Goal: Find specific page/section: Find specific page/section

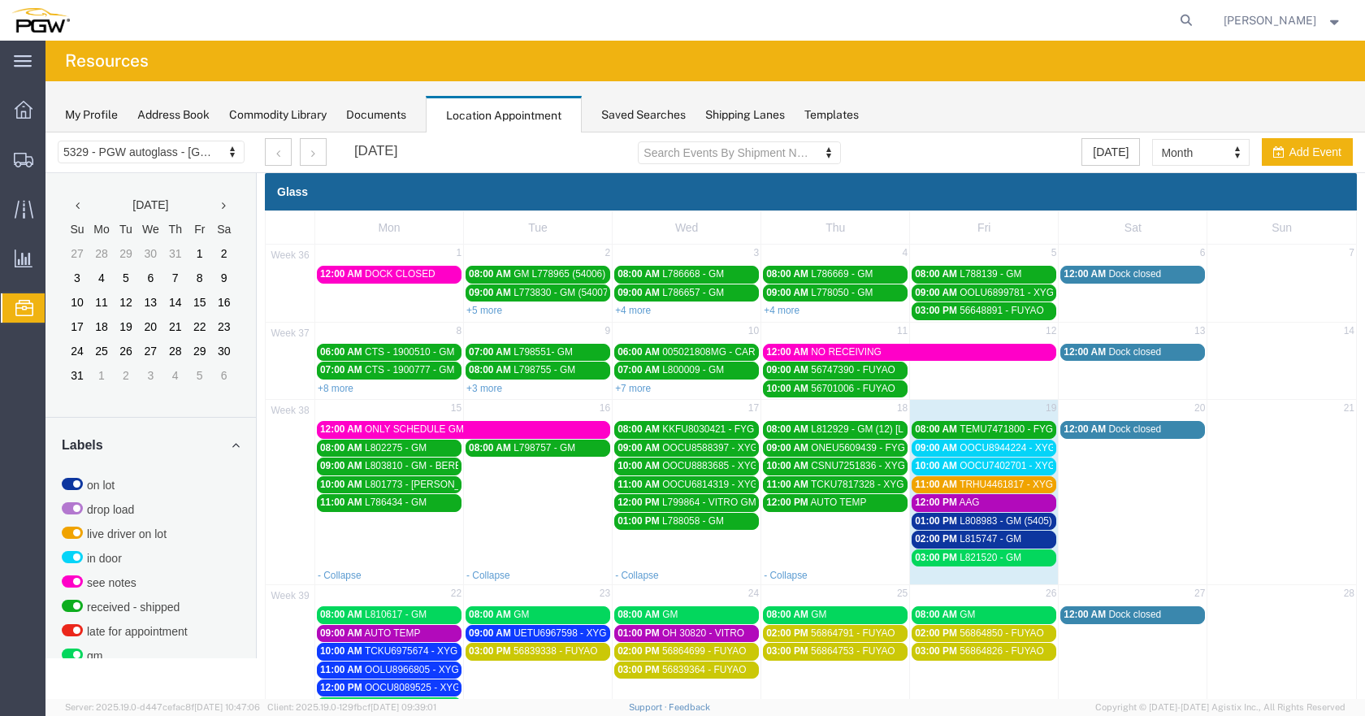
click at [950, 145] on div "[DATE] Search Events By Shipment Number Clear Filter [DATE] Month Month Week Da…" at bounding box center [809, 152] width 1113 height 41
click at [1101, 158] on button "[DATE]" at bounding box center [1111, 152] width 59 height 28
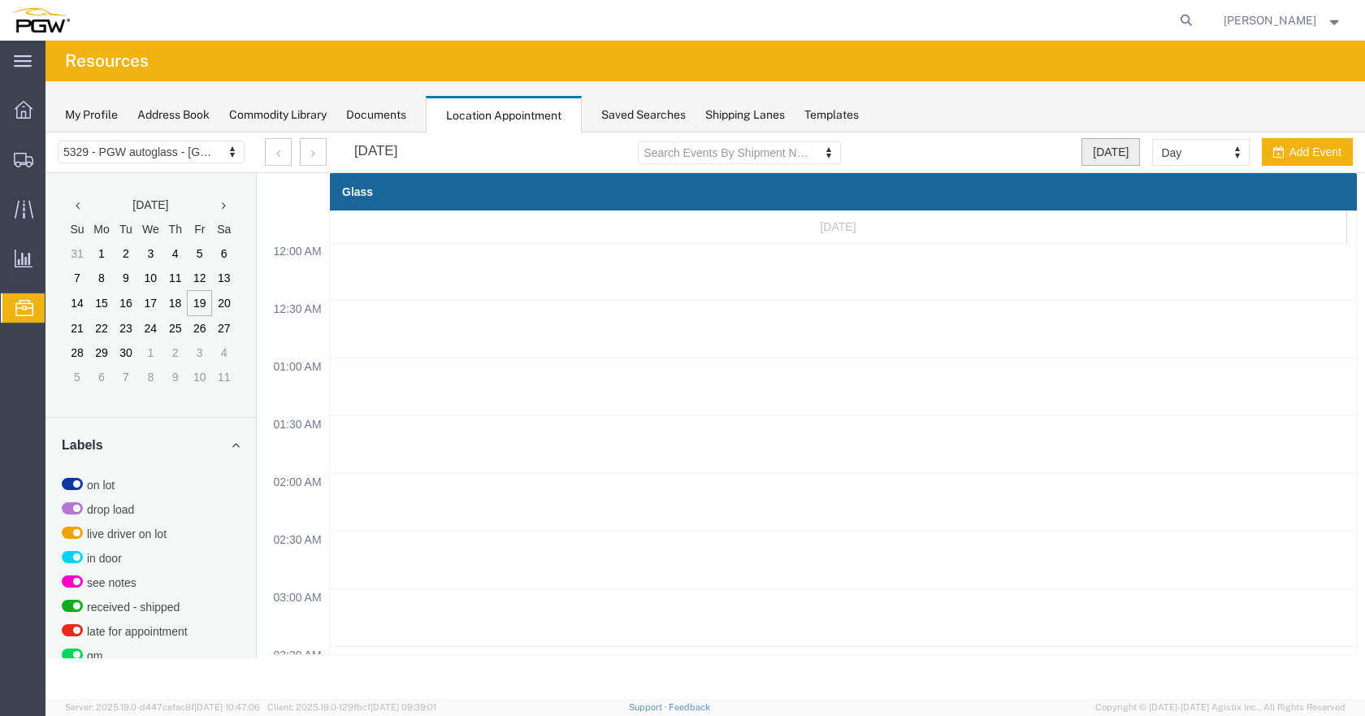
scroll to position [693, 0]
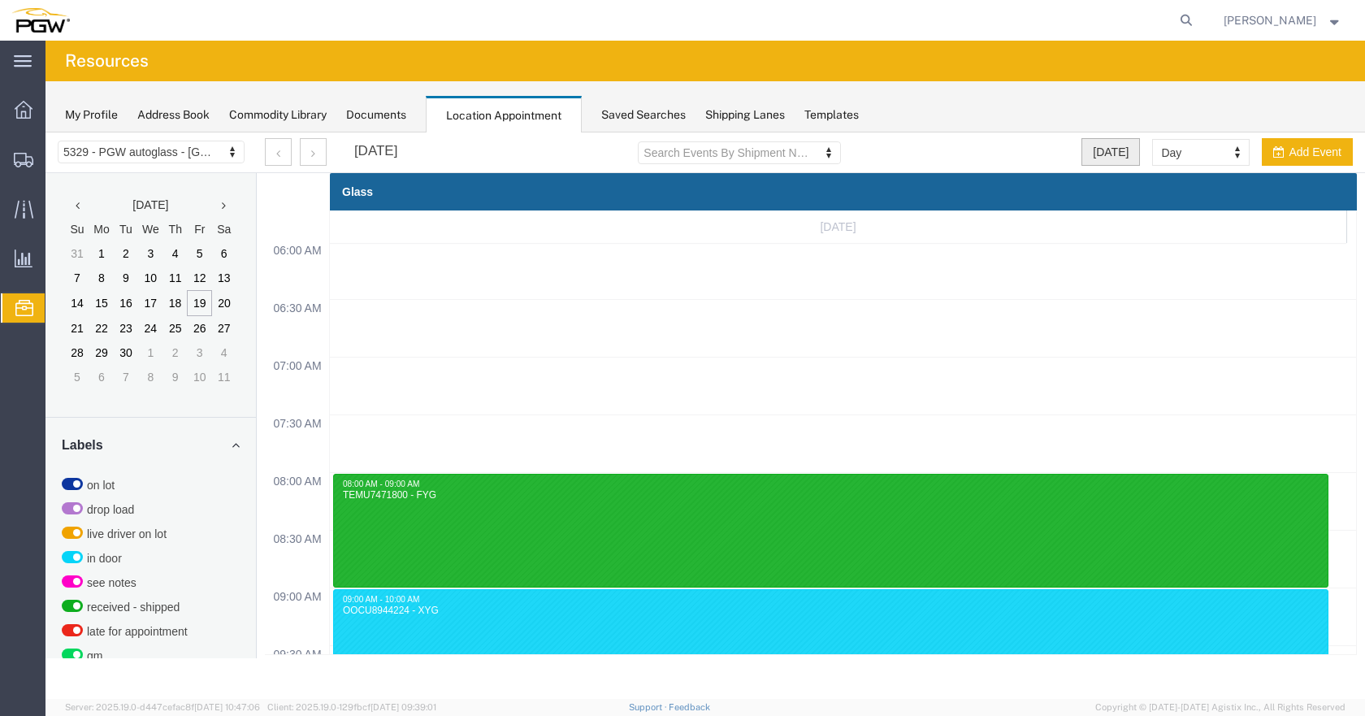
click at [1112, 158] on button "[DATE]" at bounding box center [1111, 152] width 59 height 28
select select "month"
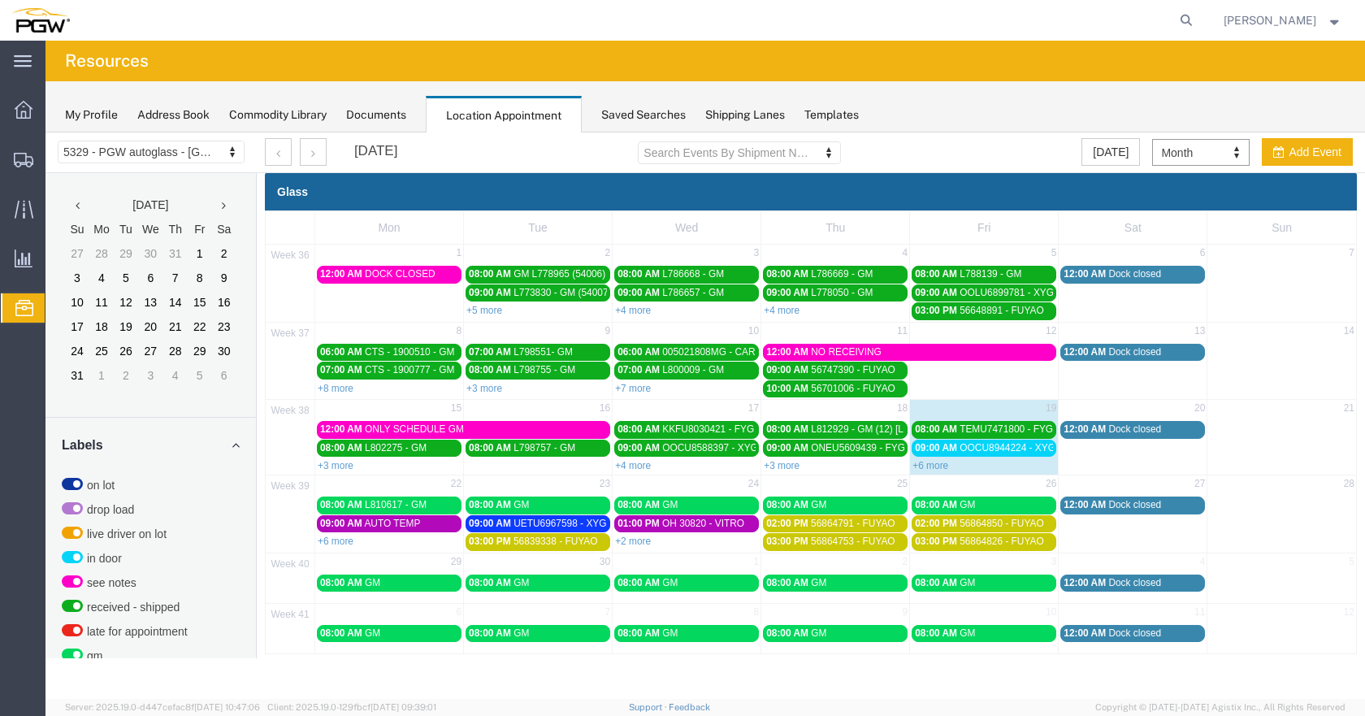
drag, startPoint x: 936, startPoint y: 459, endPoint x: 561, endPoint y: 840, distance: 535.0
click at [936, 459] on div "+6 more" at bounding box center [984, 465] width 148 height 16
select select "1"
select select
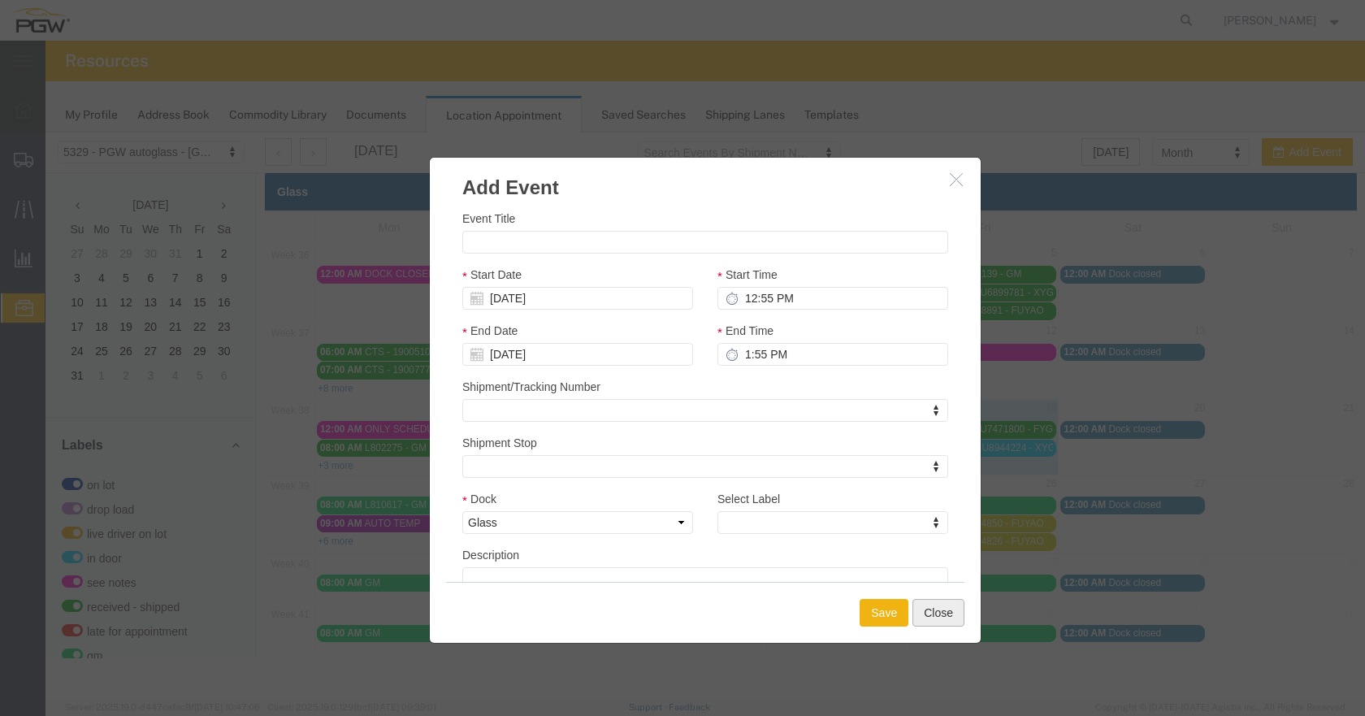
click at [949, 618] on button "Close" at bounding box center [939, 613] width 52 height 28
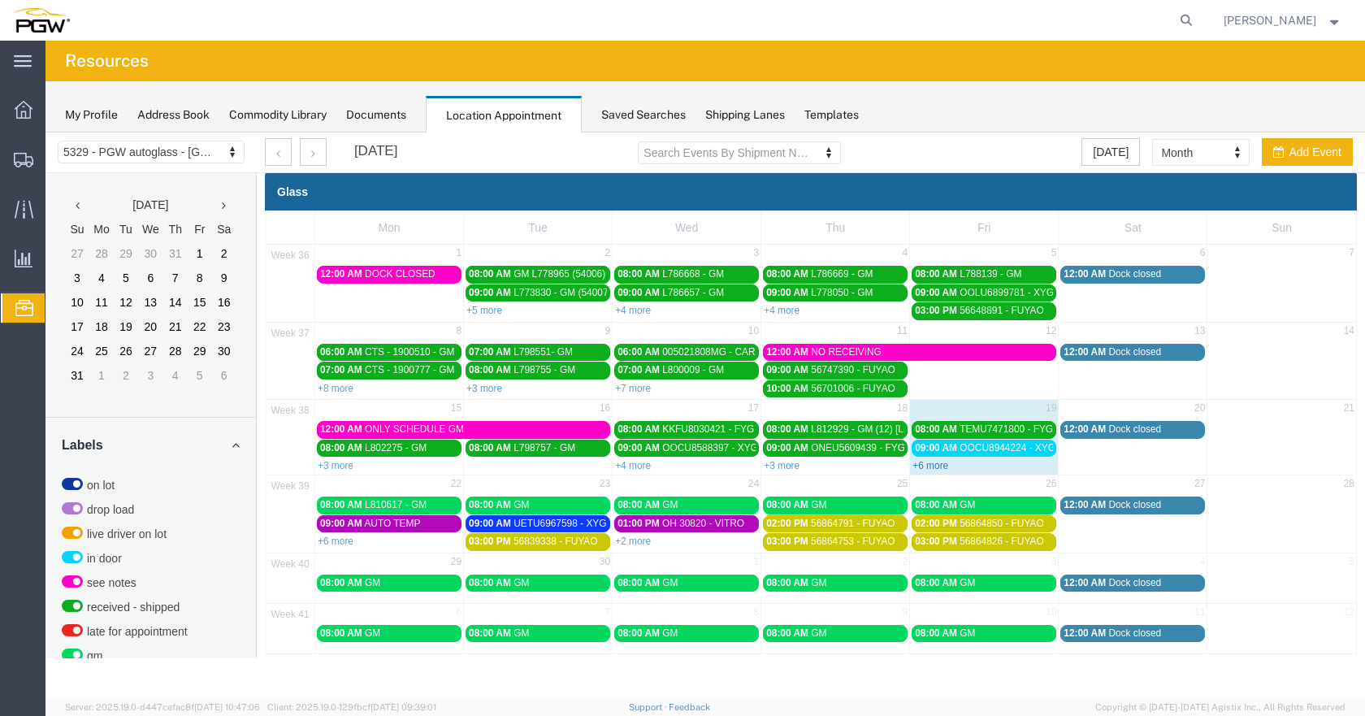
click at [937, 465] on link "+6 more" at bounding box center [931, 465] width 36 height 11
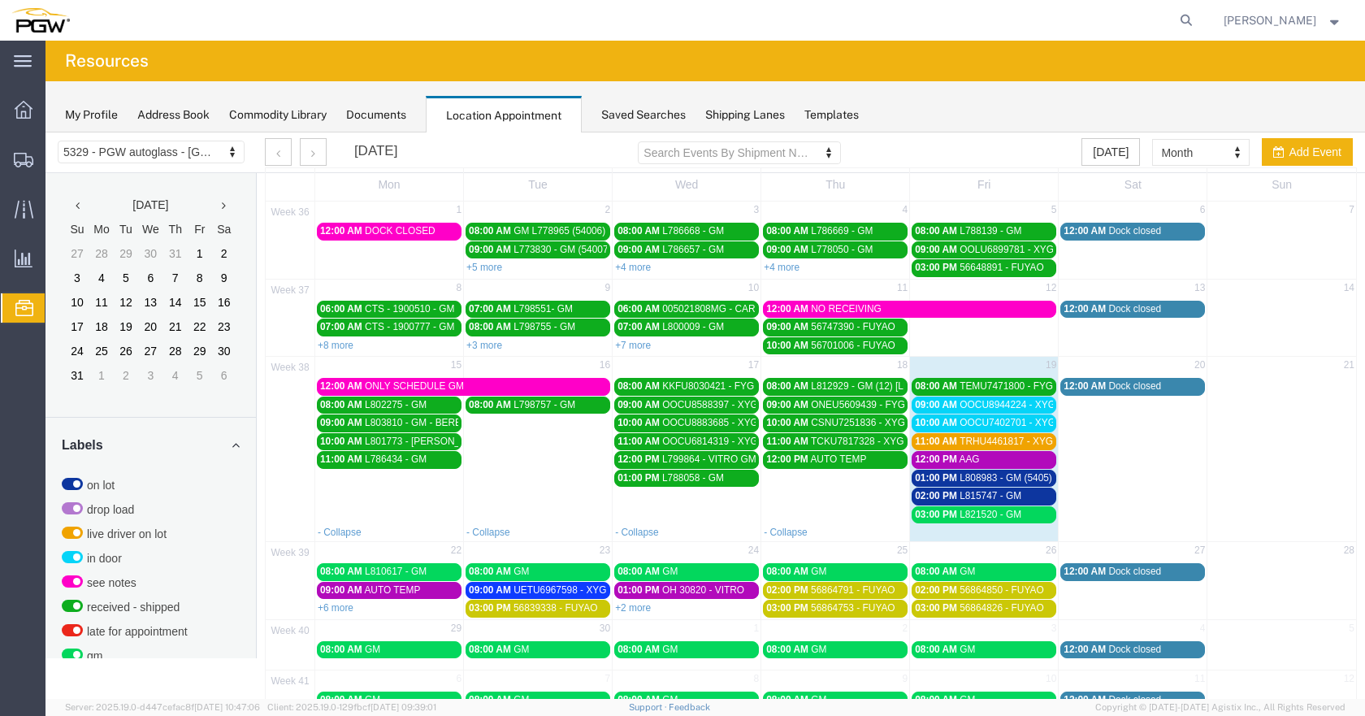
scroll to position [82, 0]
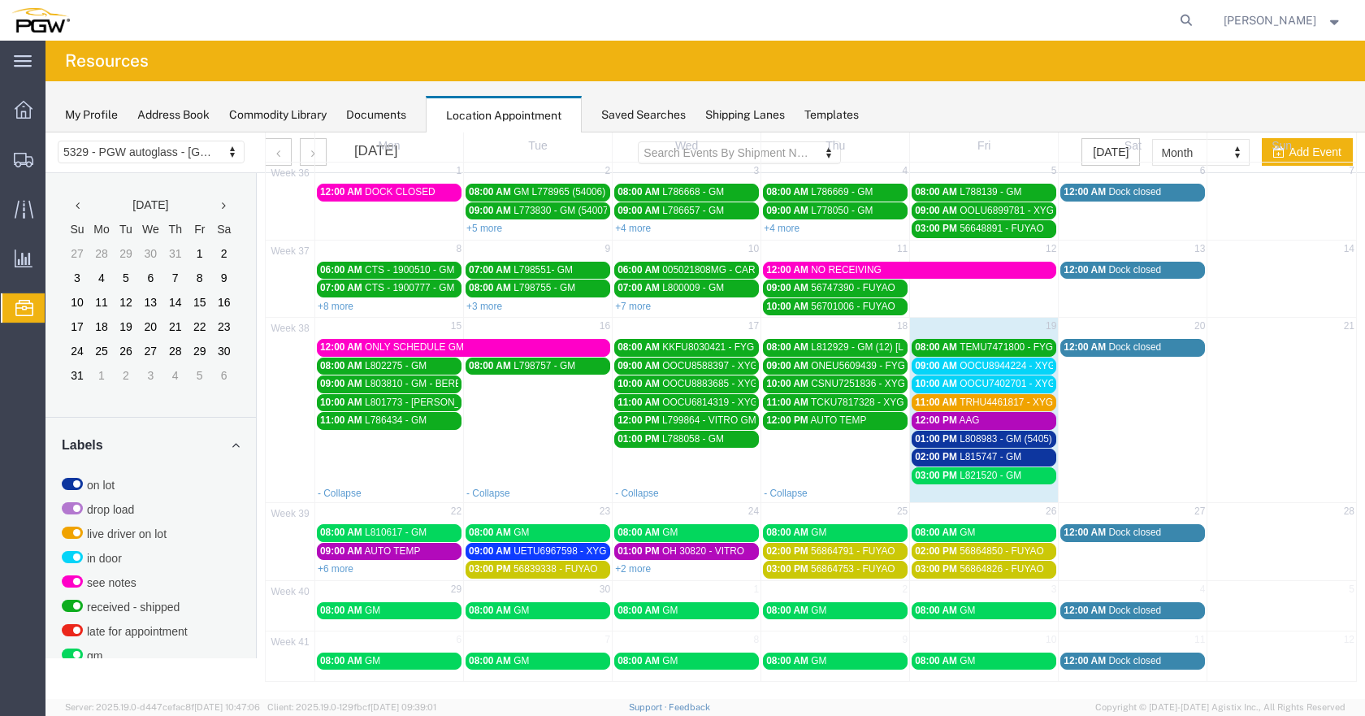
click at [639, 568] on link "+2 more" at bounding box center [633, 568] width 36 height 11
